Goal: Information Seeking & Learning: Learn about a topic

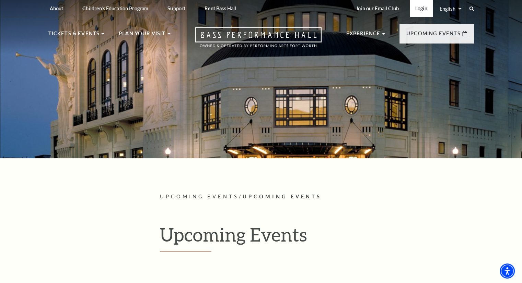
click at [420, 9] on link "Login" at bounding box center [420, 8] width 23 height 17
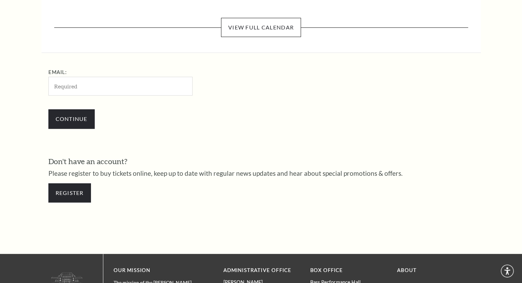
scroll to position [203, 0]
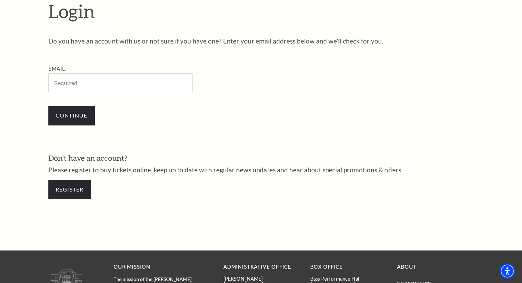
click at [75, 83] on input "Email:" at bounding box center [120, 82] width 144 height 19
type input "rfindley58@yahoo.com"
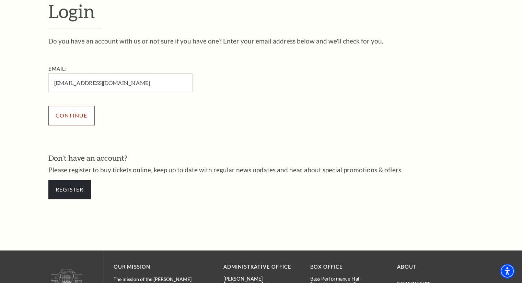
click at [87, 118] on input "Continue" at bounding box center [71, 115] width 46 height 19
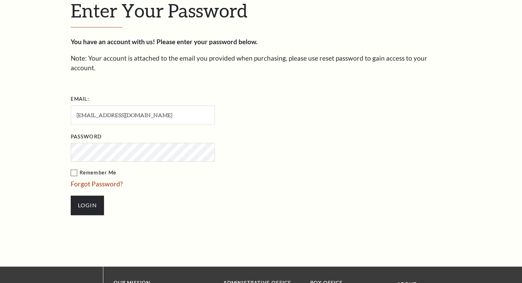
scroll to position [209, 0]
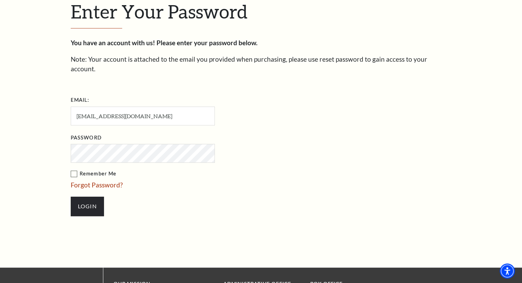
click at [74, 170] on label "Remember Me" at bounding box center [177, 174] width 213 height 9
click at [0, 0] on input "Remember Me" at bounding box center [0, 0] width 0 height 0
click at [89, 197] on input "Login" at bounding box center [87, 206] width 33 height 19
click at [93, 197] on input "Login" at bounding box center [87, 206] width 33 height 19
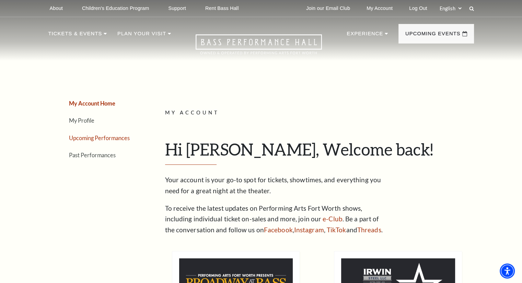
click at [113, 137] on link "Upcoming Performances" at bounding box center [99, 138] width 61 height 7
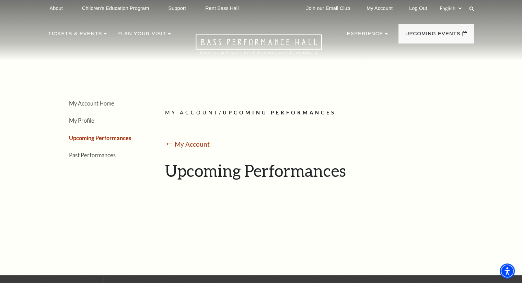
click at [199, 169] on h1 "Upcoming Performances" at bounding box center [316, 173] width 303 height 25
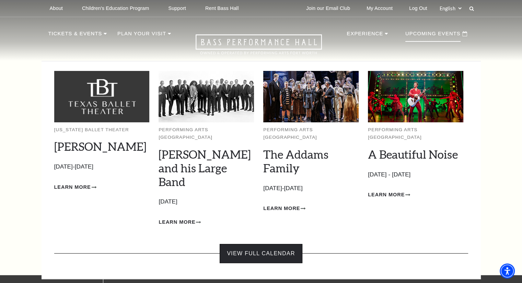
click at [276, 244] on link "View Full Calendar" at bounding box center [260, 253] width 82 height 19
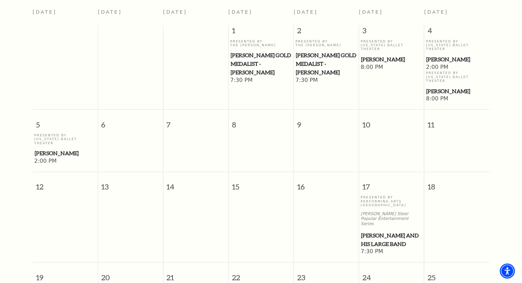
scroll to position [129, 0]
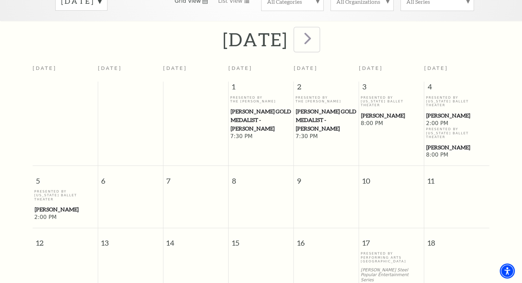
drag, startPoint x: 336, startPoint y: 30, endPoint x: 338, endPoint y: 36, distance: 6.2
click at [317, 31] on span "next" at bounding box center [308, 38] width 20 height 20
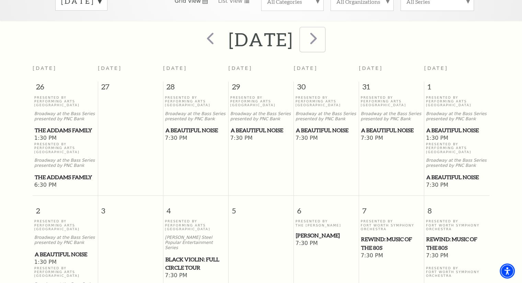
click at [323, 33] on span "next" at bounding box center [313, 38] width 20 height 20
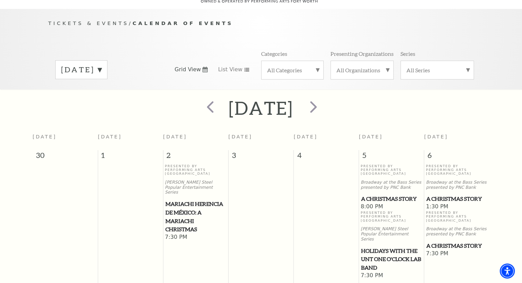
scroll to position [95, 0]
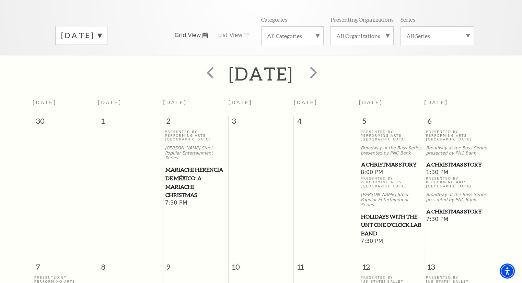
click at [382, 213] on span "Holidays with the UNT One O'Clock Lab Band" at bounding box center [391, 225] width 61 height 25
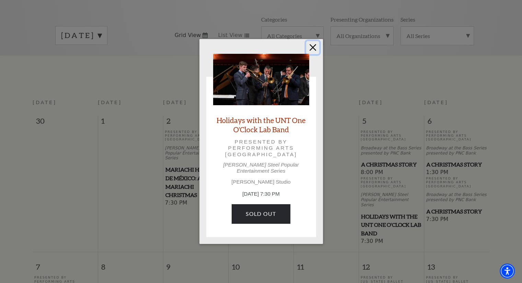
click at [310, 52] on button "Close" at bounding box center [312, 47] width 13 height 13
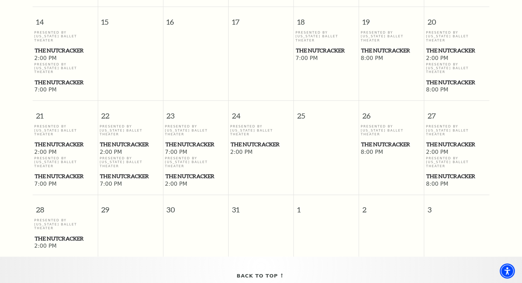
scroll to position [454, 0]
